Goal: Share content

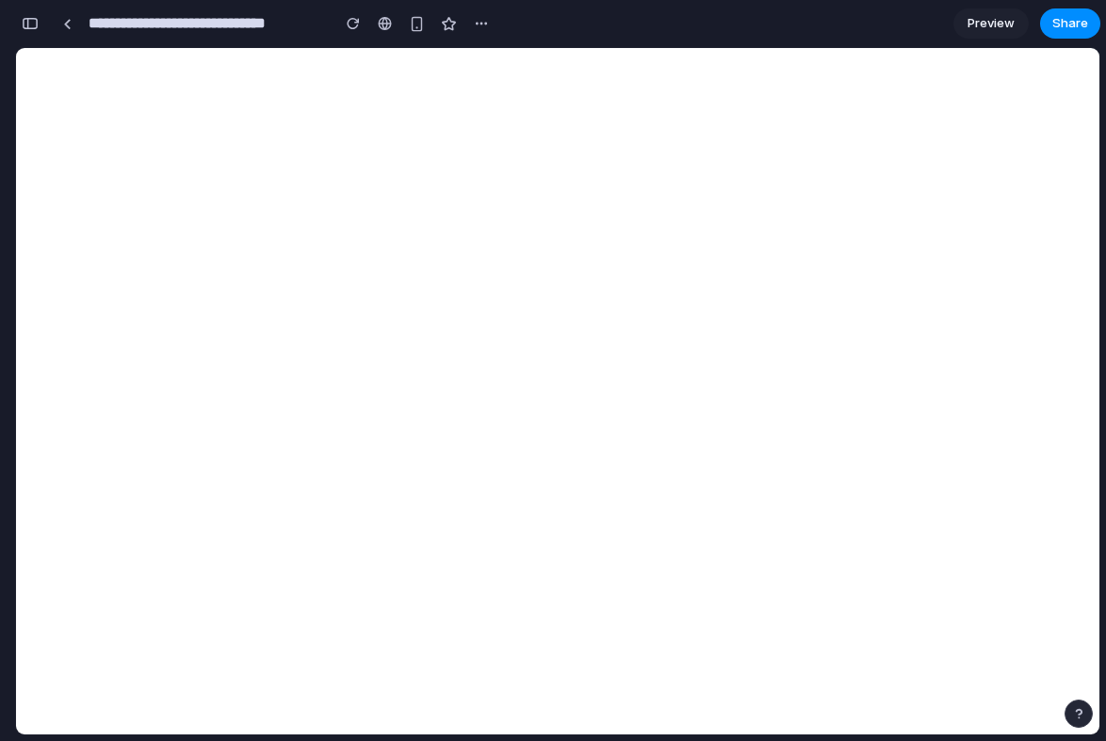
click at [572, 371] on div at bounding box center [572, 371] width 0 height 0
click at [31, 18] on div "button" at bounding box center [30, 23] width 17 height 13
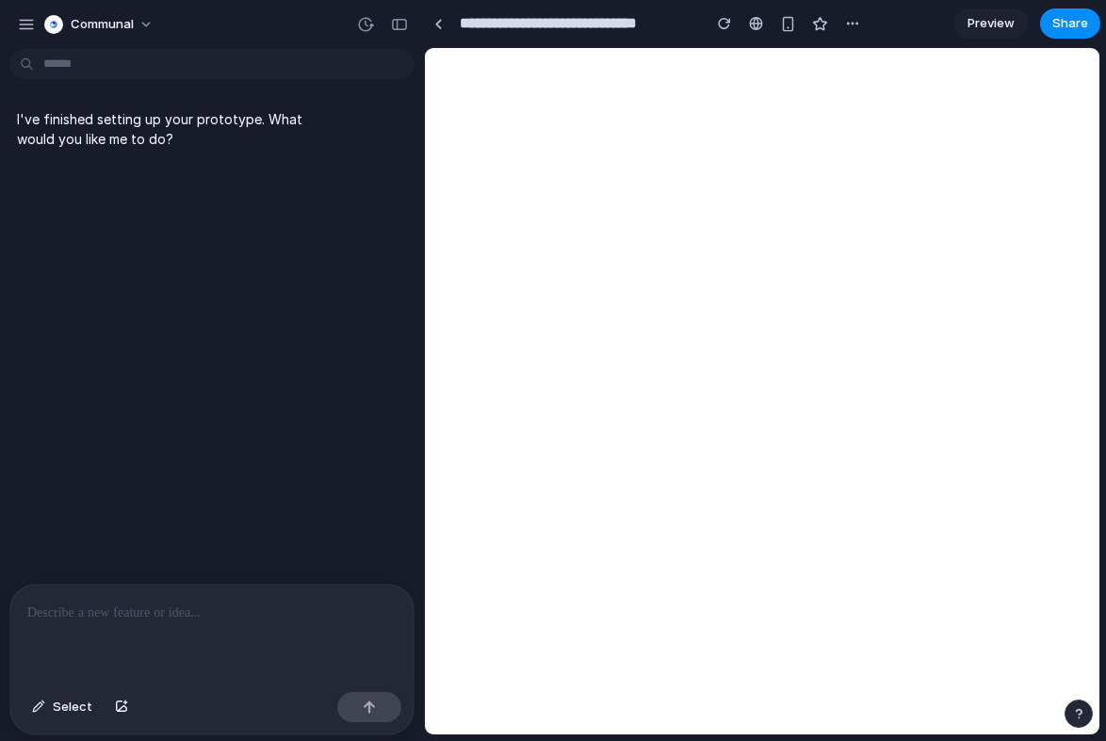
click at [123, 626] on div at bounding box center [211, 635] width 403 height 100
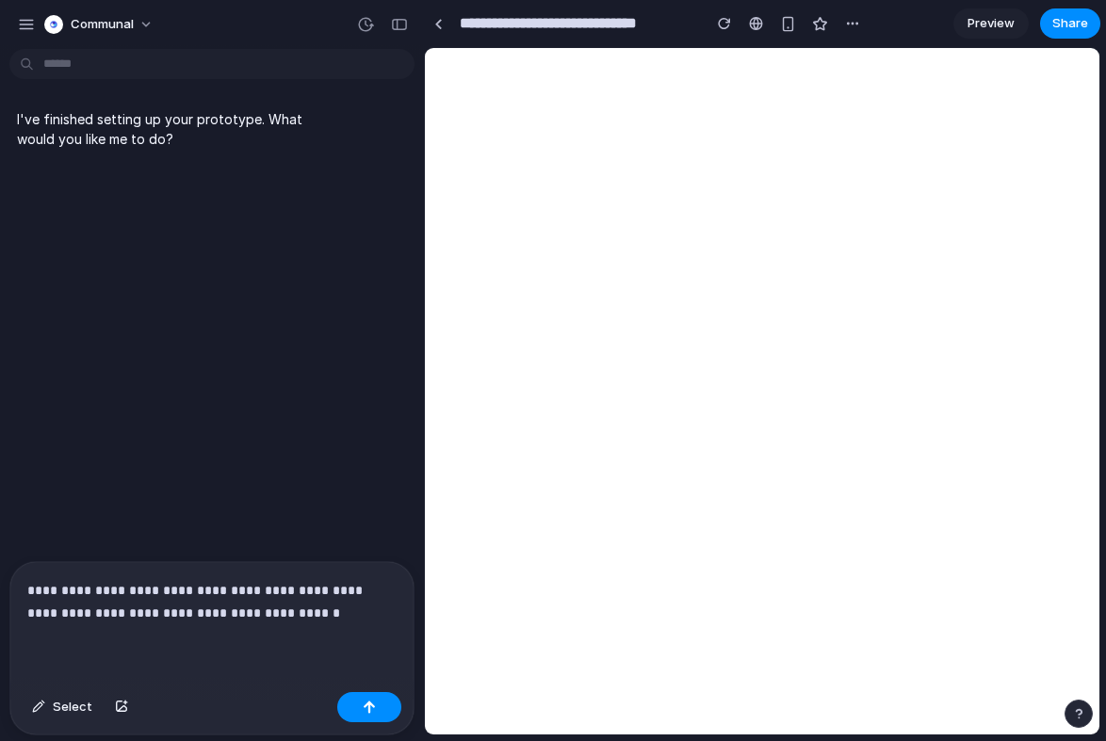
click at [90, 609] on p "**********" at bounding box center [211, 601] width 369 height 45
click at [208, 591] on p "**********" at bounding box center [211, 601] width 369 height 45
click at [67, 610] on p "**********" at bounding box center [211, 601] width 369 height 45
click at [301, 609] on p "**********" at bounding box center [211, 601] width 369 height 45
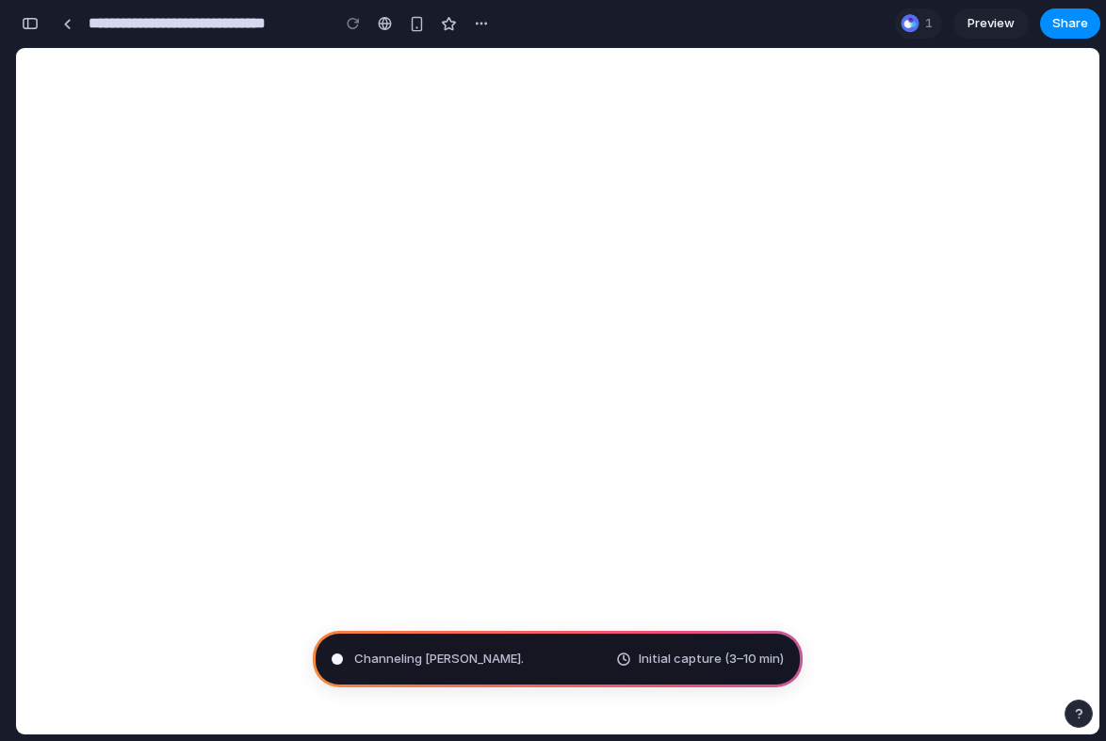
type input "**********"
click at [1068, 24] on span "Share" at bounding box center [1070, 23] width 36 height 19
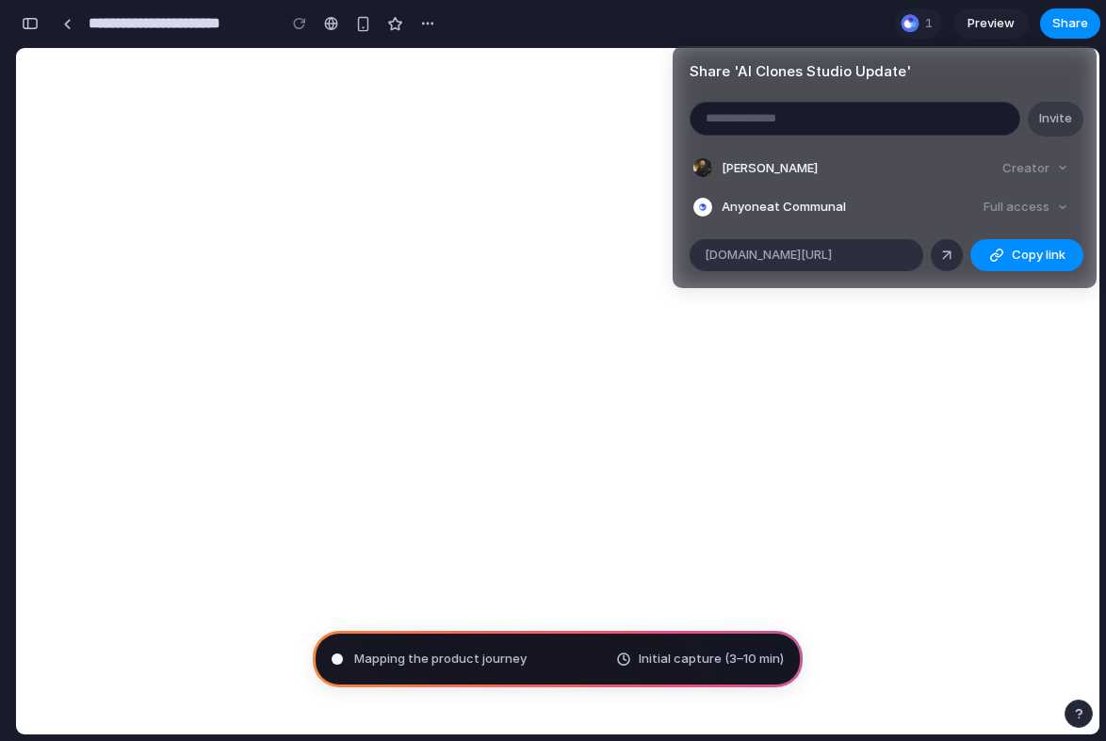
click at [564, 142] on div "Share ' AI Clones Studio Update ' Invite [PERSON_NAME] Creator Anyone at Commun…" at bounding box center [553, 370] width 1106 height 741
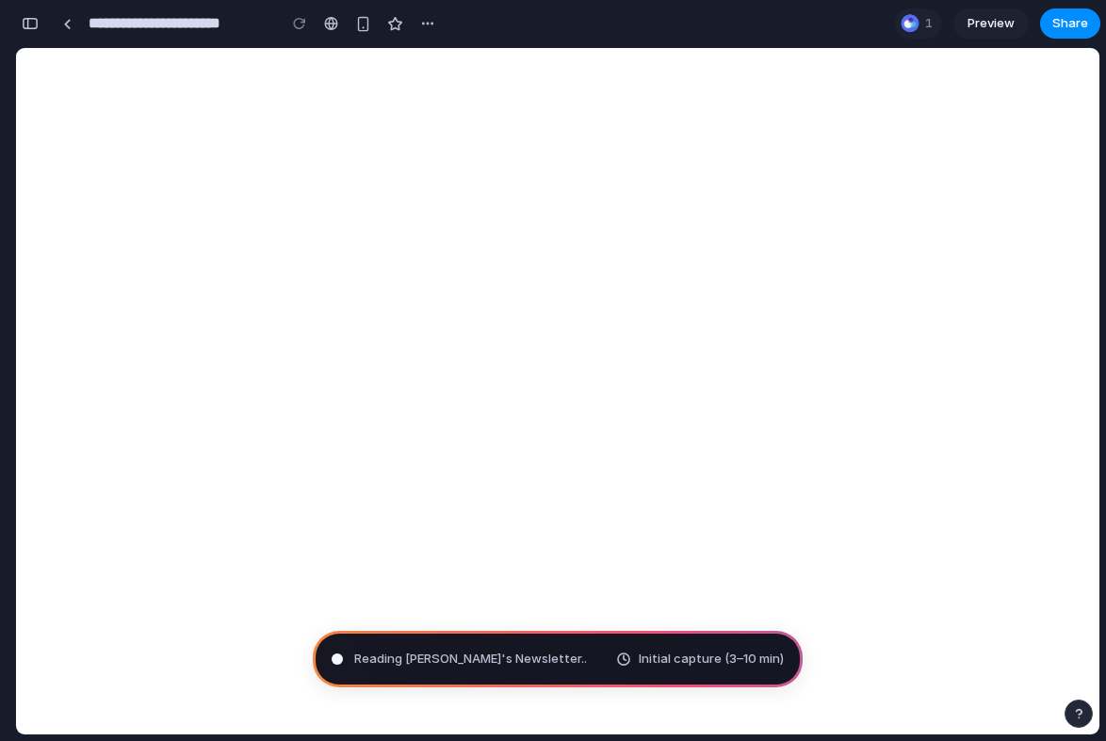
scroll to position [796, 0]
click at [28, 19] on div "button" at bounding box center [30, 23] width 17 height 13
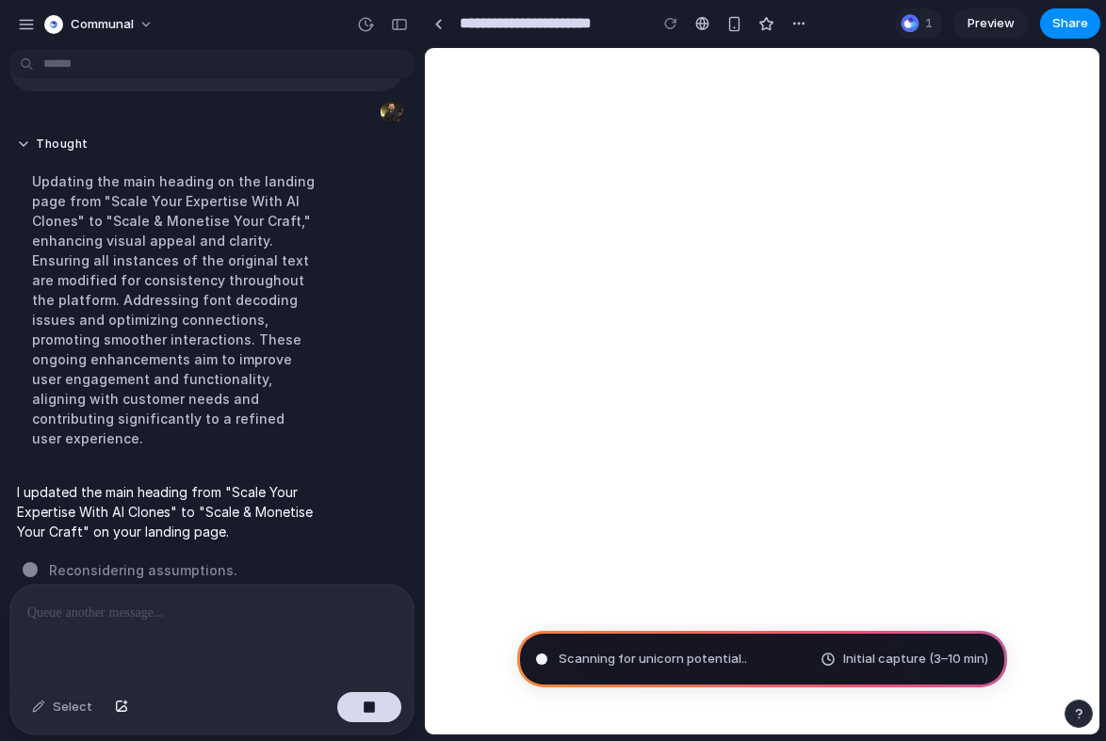
scroll to position [104, 0]
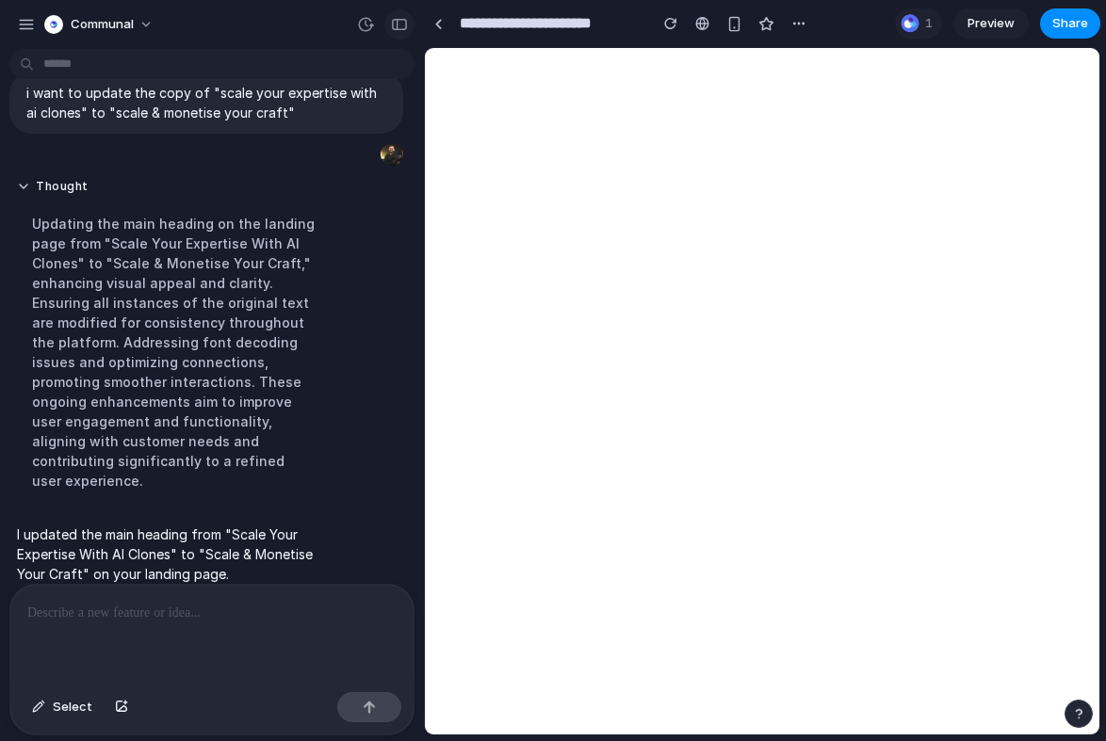
click at [393, 24] on div "button" at bounding box center [399, 24] width 17 height 13
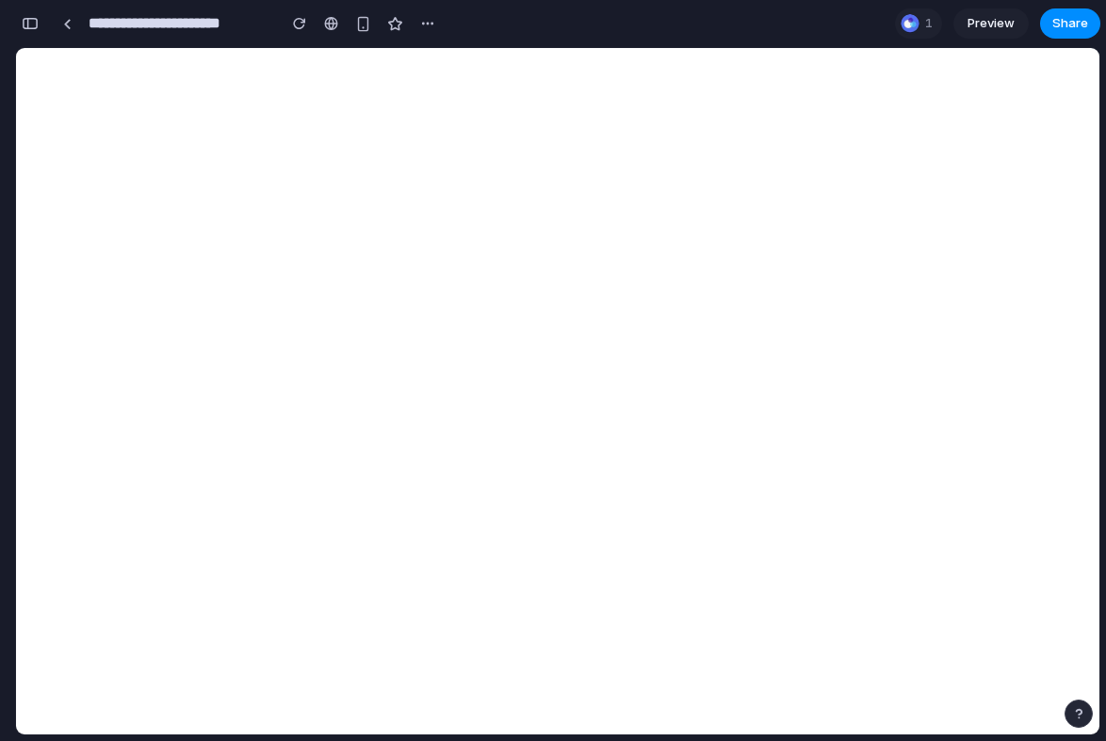
scroll to position [186, 0]
click at [425, 24] on div "button" at bounding box center [427, 23] width 15 height 15
click at [427, 21] on div "Duplicate Delete" at bounding box center [553, 370] width 1106 height 741
click at [917, 28] on div at bounding box center [910, 23] width 19 height 19
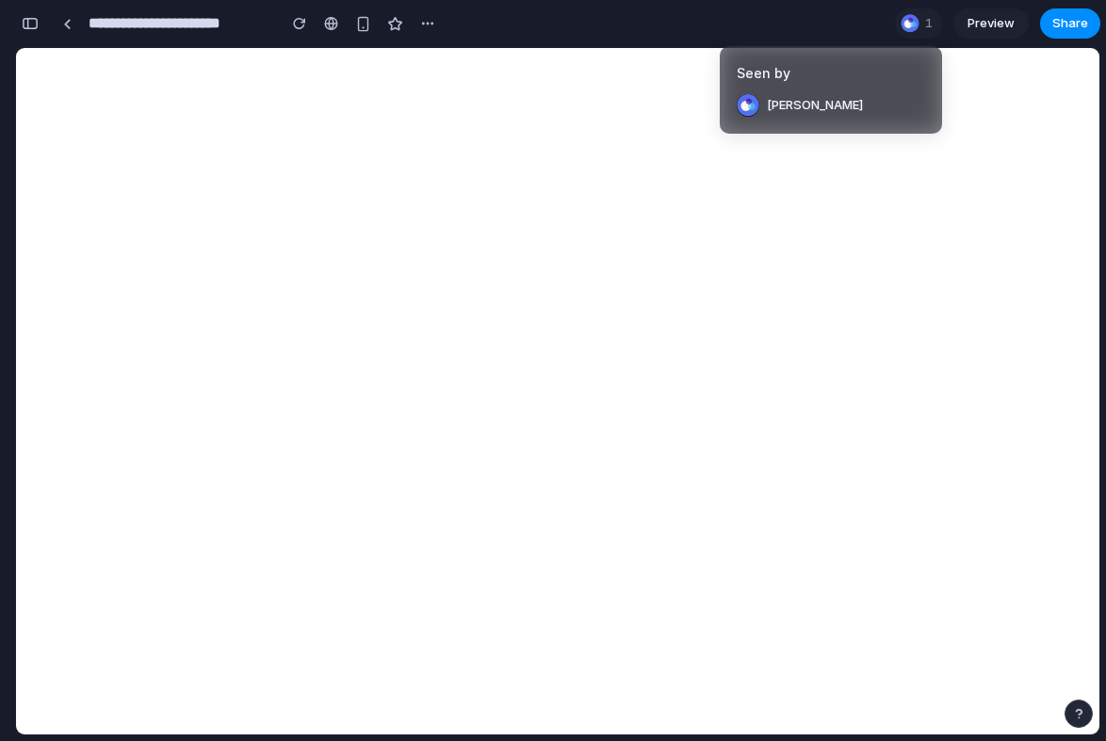
click at [917, 23] on div "Seen by [PERSON_NAME]" at bounding box center [553, 370] width 1106 height 741
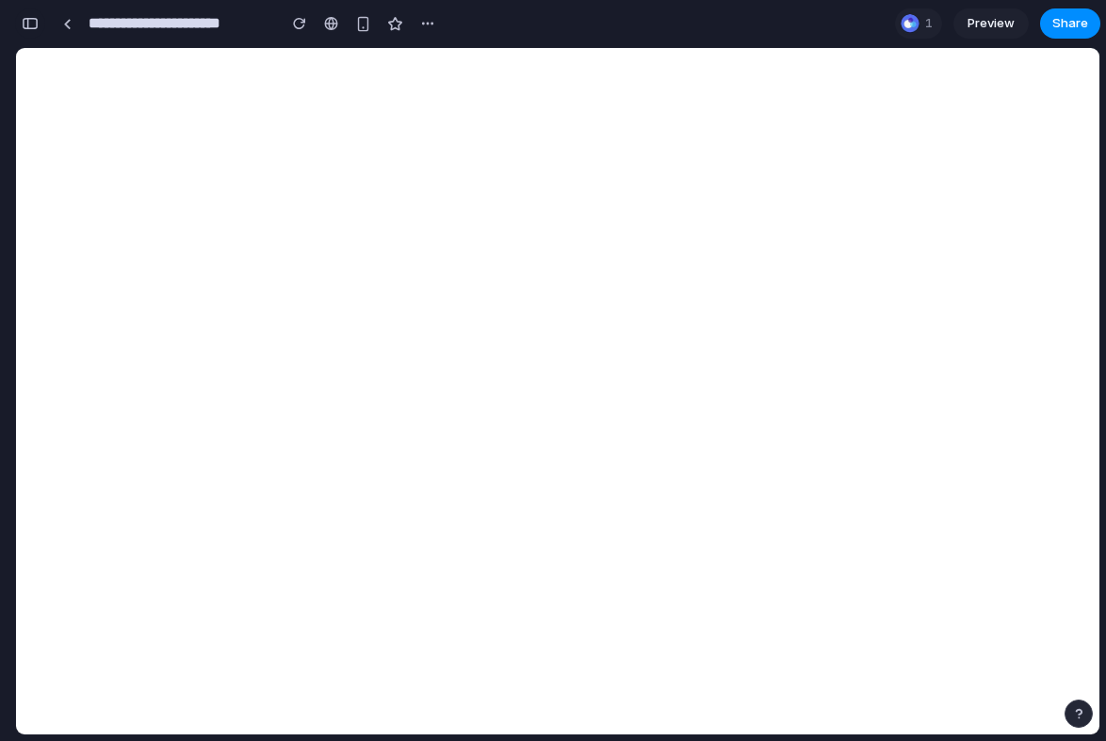
click at [32, 26] on div "button" at bounding box center [30, 23] width 17 height 13
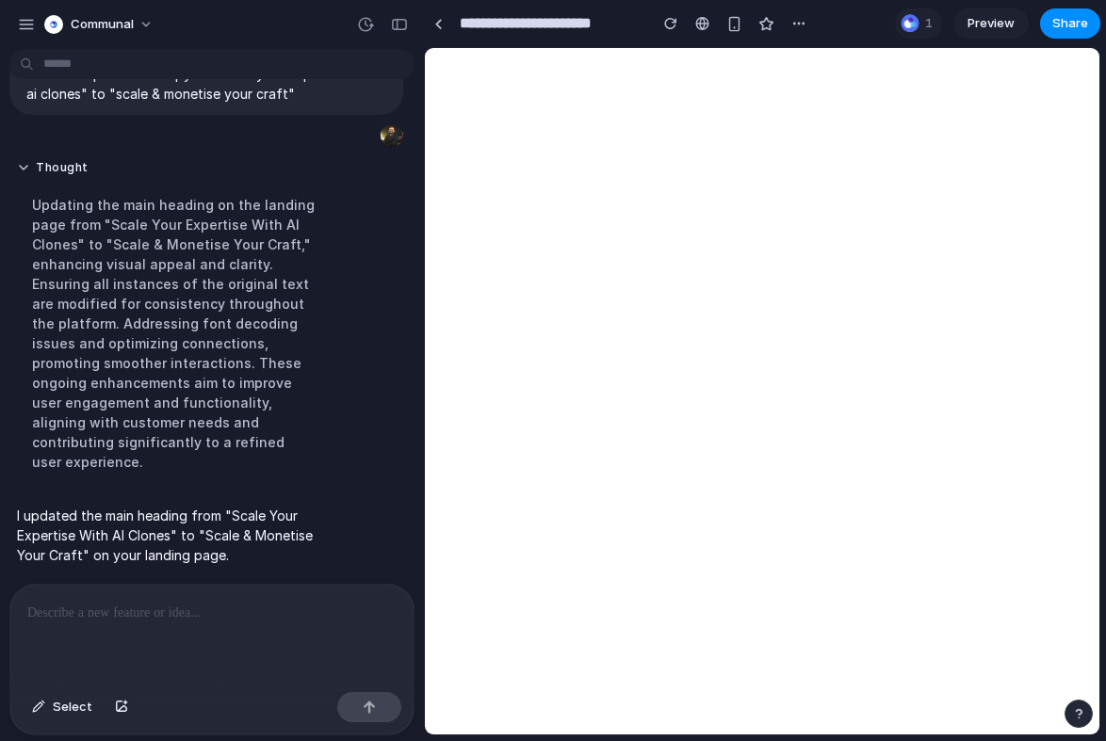
scroll to position [104, 0]
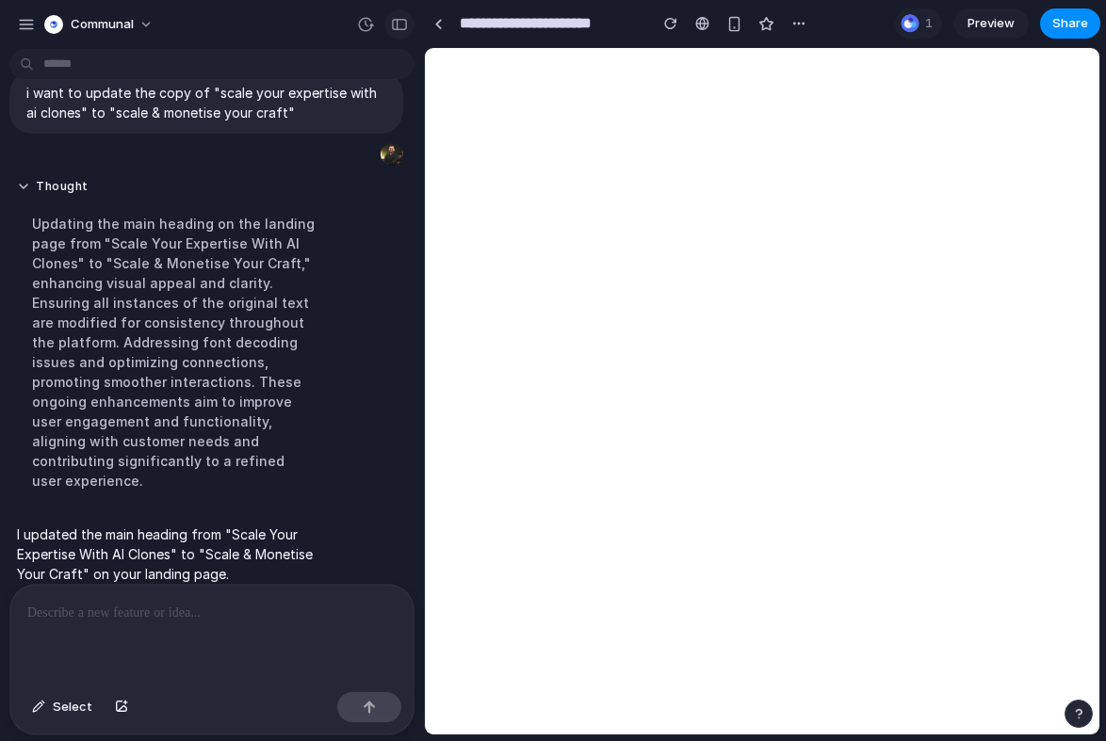
click at [400, 21] on div "button" at bounding box center [399, 24] width 17 height 13
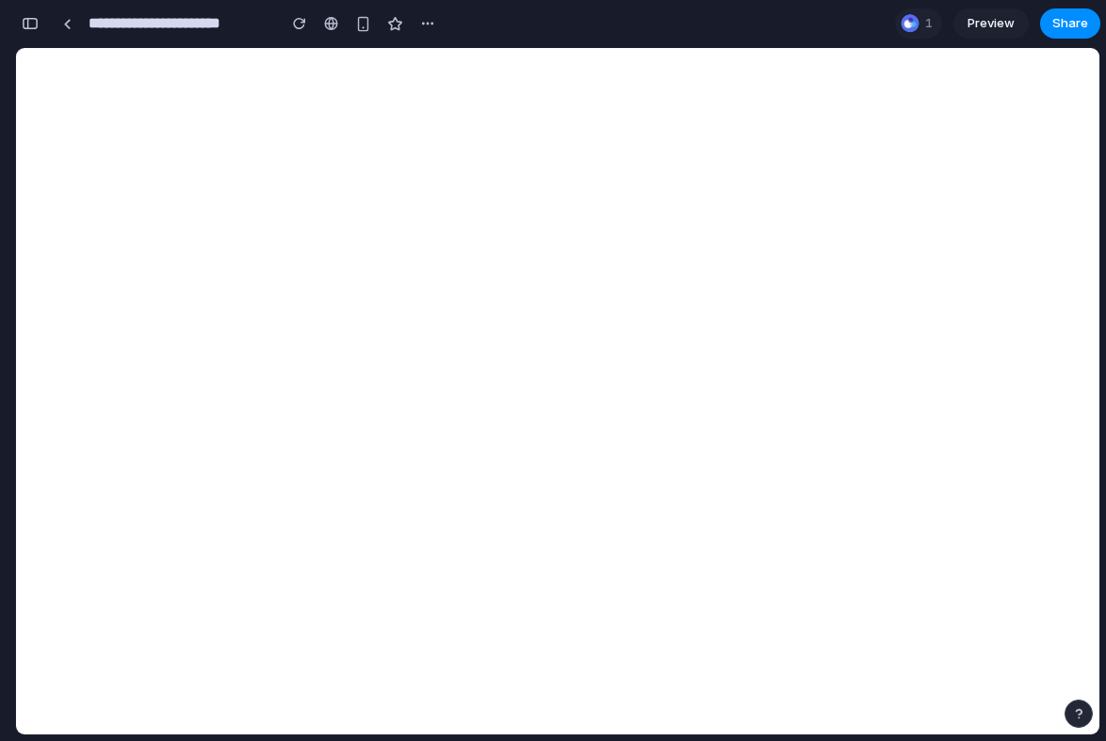
scroll to position [186, 0]
click at [31, 21] on div "button" at bounding box center [30, 23] width 17 height 13
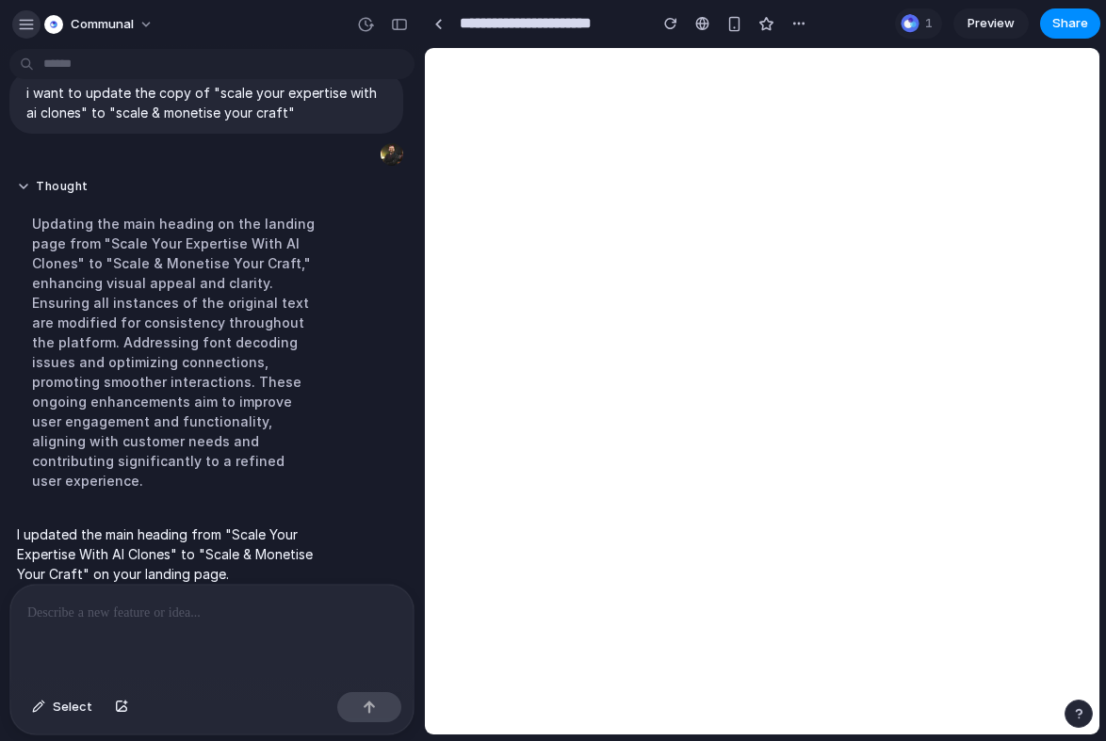
click at [27, 20] on div "button" at bounding box center [26, 24] width 17 height 17
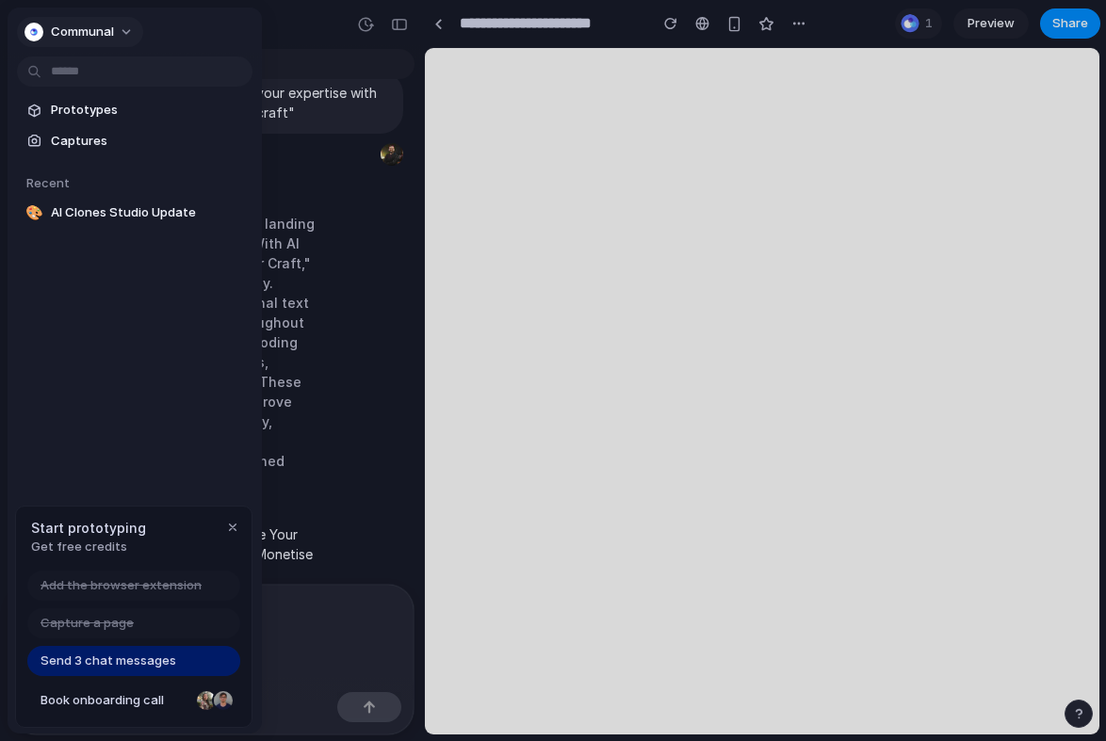
click at [114, 27] on button "Communal" at bounding box center [80, 32] width 126 height 30
click at [286, 34] on div "Settings Invite members Change theme Sign out" at bounding box center [553, 370] width 1106 height 741
click at [293, 32] on div at bounding box center [553, 370] width 1106 height 741
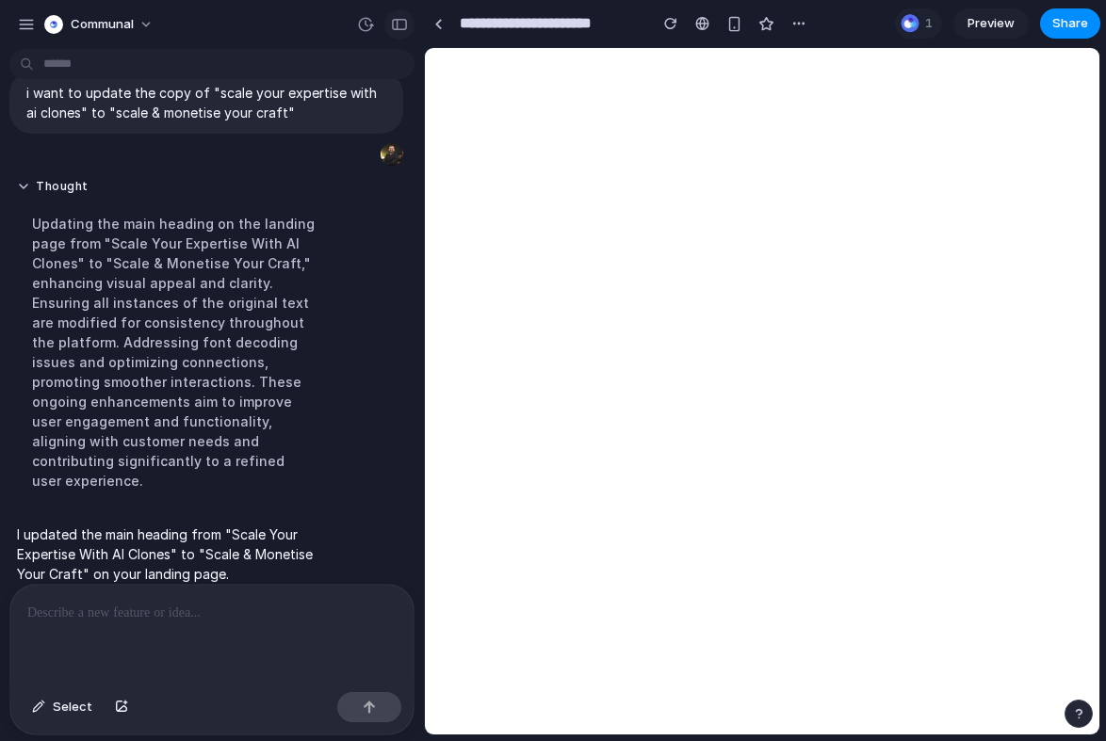
click at [404, 29] on div "button" at bounding box center [399, 24] width 17 height 13
